Goal: Transaction & Acquisition: Purchase product/service

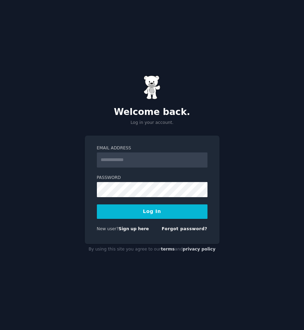
click at [182, 165] on input "Email Address" at bounding box center [152, 159] width 111 height 15
click at [167, 152] on input "Email Address" at bounding box center [152, 159] width 111 height 15
type input "**********"
click at [164, 216] on button "Log In" at bounding box center [152, 211] width 111 height 14
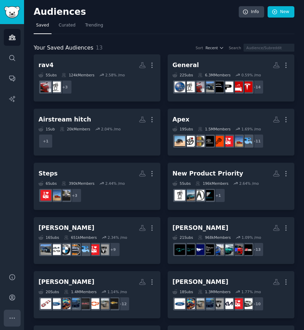
click at [12, 315] on icon "Sidebar" at bounding box center [12, 317] width 7 height 7
click at [12, 300] on icon "Sidebar" at bounding box center [12, 296] width 7 height 7
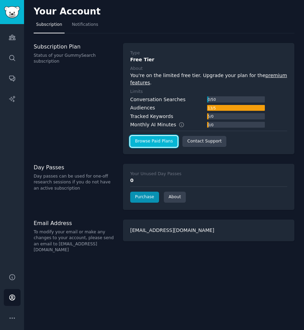
click at [168, 144] on link "Browse Paid Plans" at bounding box center [153, 141] width 47 height 11
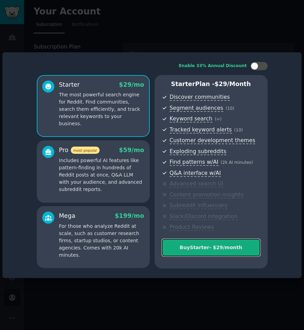
click at [211, 247] on div "Buy Starter - $ 29 /month" at bounding box center [211, 247] width 98 height 7
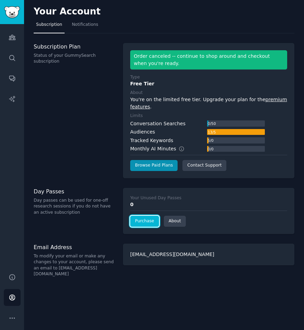
click at [155, 222] on link "Purchase" at bounding box center [144, 220] width 29 height 11
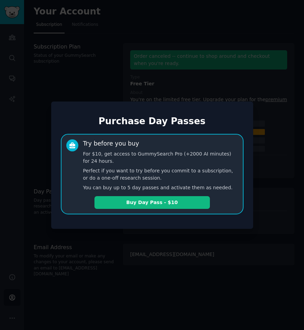
click at [144, 239] on div at bounding box center [152, 165] width 304 height 330
